Goal: Communication & Community: Answer question/provide support

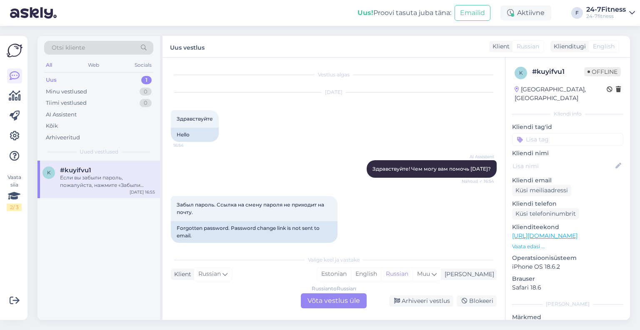
scroll to position [74, 0]
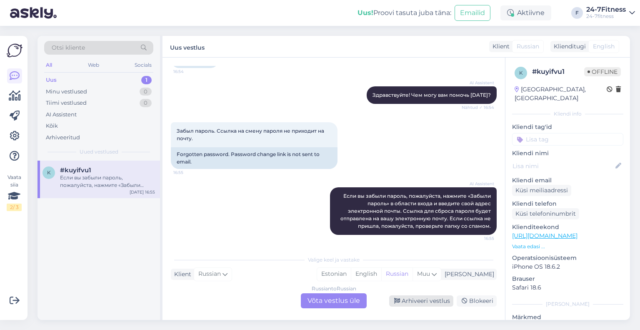
click at [430, 302] on div "Arhiveeri vestlus" at bounding box center [421, 300] width 64 height 11
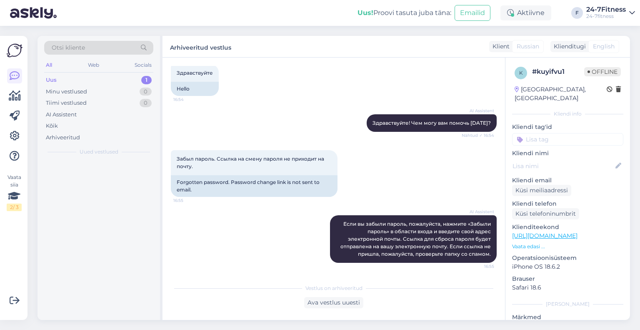
scroll to position [45, 0]
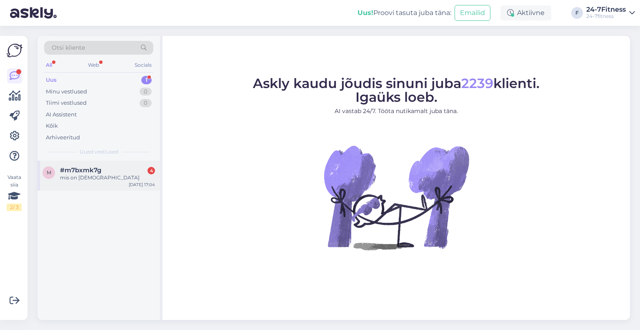
click at [94, 184] on div "m #m7bxmk7g 4 mis on lamav Sep 11 17:04" at bounding box center [99, 176] width 123 height 30
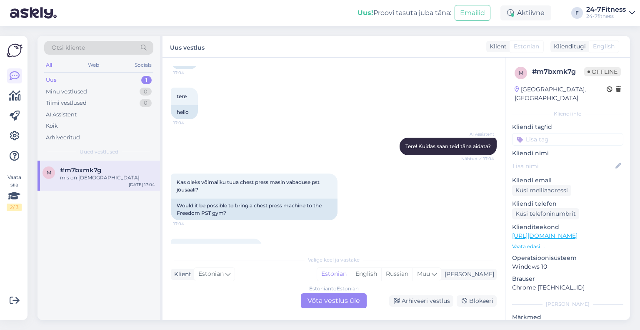
scroll to position [108, 0]
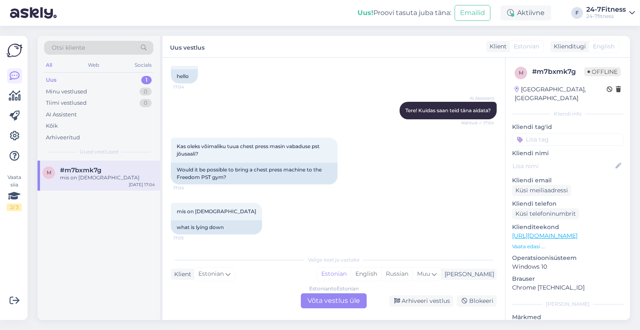
click at [354, 300] on div "Estonian to Estonian Võta vestlus üle" at bounding box center [334, 300] width 66 height 15
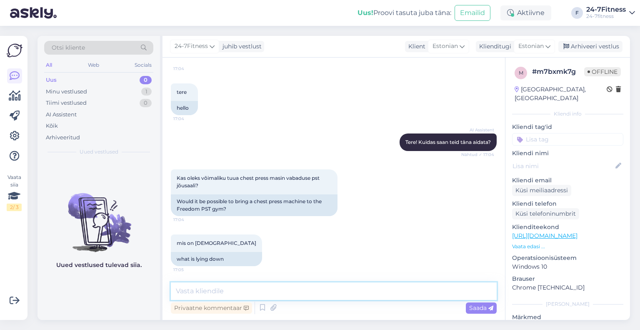
click at [260, 293] on textarea at bounding box center [334, 291] width 326 height 18
click at [193, 290] on textarea "Tere! Edastame info meie hooldusmeeskonnale." at bounding box center [334, 291] width 326 height 18
type textarea "Tere! Täname Teid pöördumise eest! Edastame info meie hooldusmeeskonnale."
drag, startPoint x: 462, startPoint y: 290, endPoint x: 180, endPoint y: 286, distance: 281.8
click at [161, 285] on div "Otsi kliente All Web Socials Uus 0 Minu vestlused 1 Tiimi vestlused 0 AI Assist…" at bounding box center [334, 178] width 593 height 284
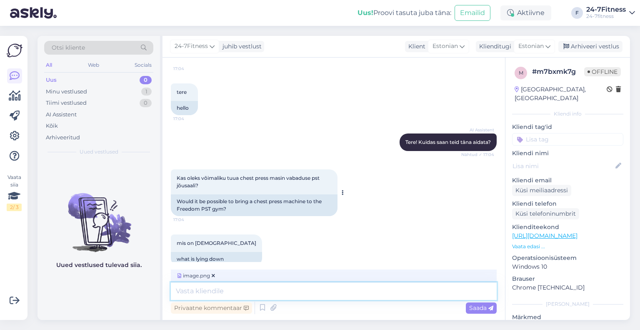
scroll to position [90, 0]
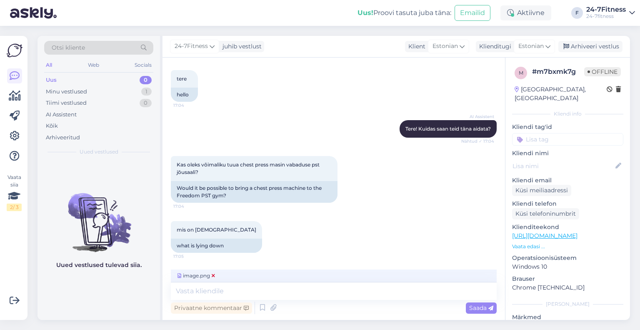
click at [214, 276] on icon at bounding box center [213, 275] width 3 height 5
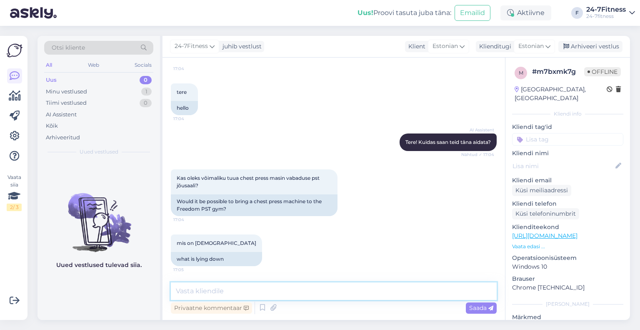
click at [227, 293] on textarea at bounding box center [334, 291] width 326 height 18
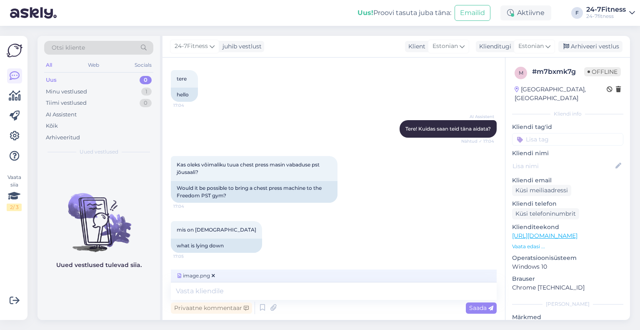
click at [212, 281] on div "image.png" at bounding box center [334, 275] width 326 height 13
click at [215, 276] on icon at bounding box center [213, 275] width 3 height 5
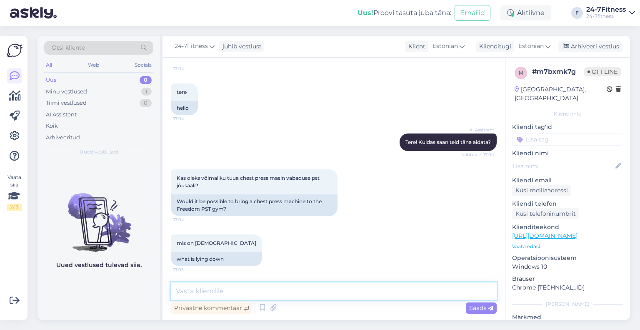
click at [212, 287] on textarea at bounding box center [334, 291] width 326 height 18
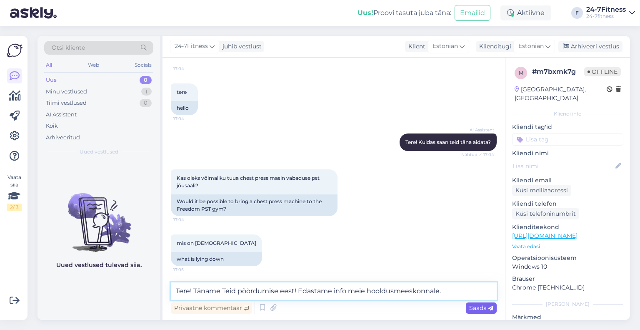
type textarea "Tere! Täname Teid pöördumise eest! Edastame info meie hooldusmeeskonnale."
click at [477, 310] on span "Saada" at bounding box center [481, 308] width 24 height 8
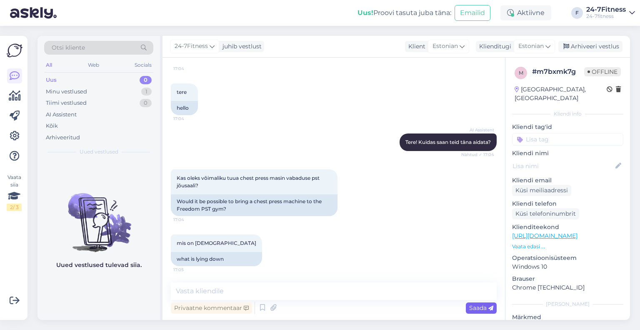
scroll to position [120, 0]
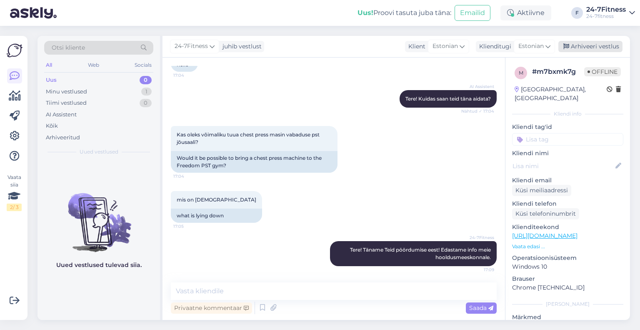
click at [589, 45] on div "Arhiveeri vestlus" at bounding box center [591, 46] width 64 height 11
